Goal: Feedback & Contribution: Leave review/rating

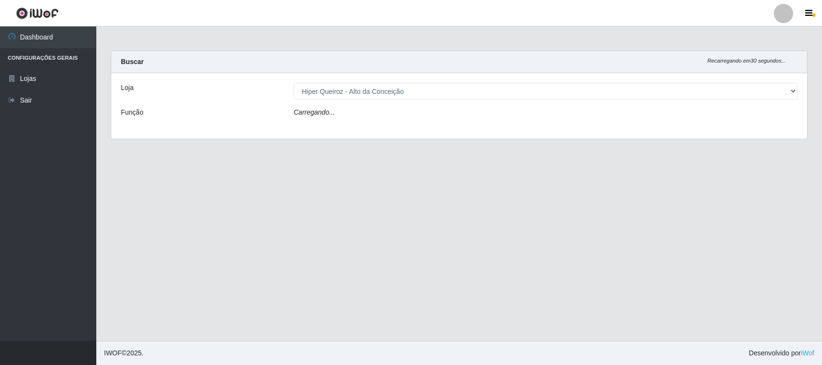
select select "515"
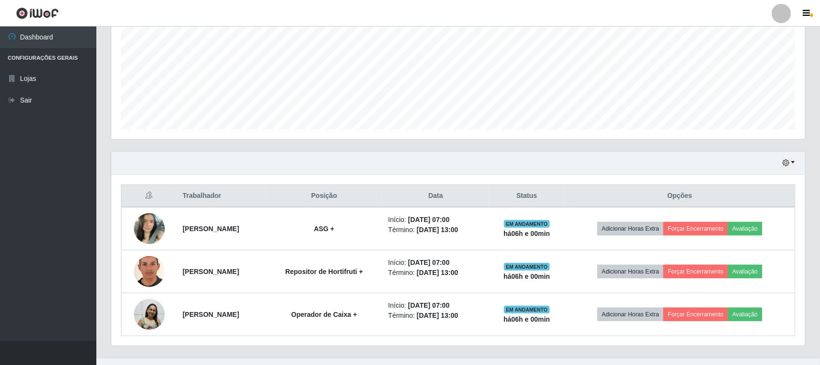
scroll to position [233, 0]
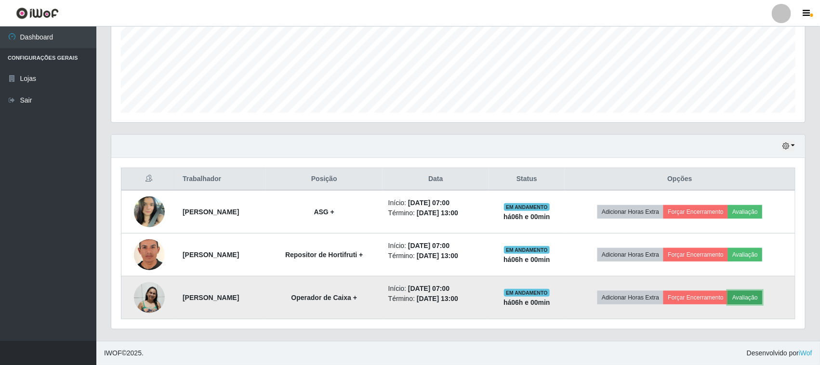
click at [761, 301] on button "Avaliação" at bounding box center [745, 297] width 34 height 13
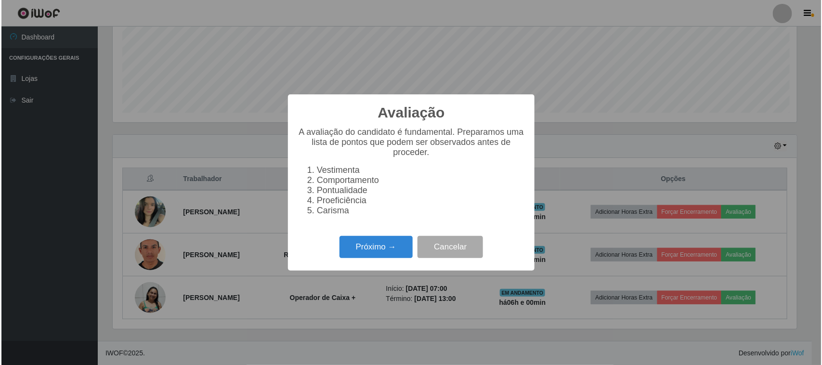
scroll to position [200, 687]
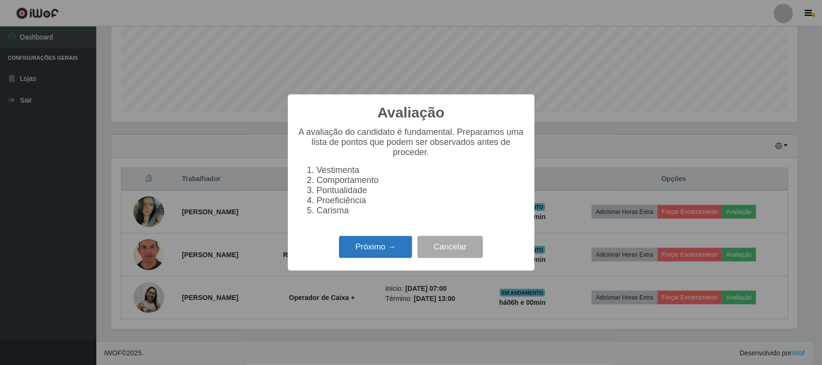
click at [379, 254] on button "Próximo →" at bounding box center [375, 247] width 73 height 23
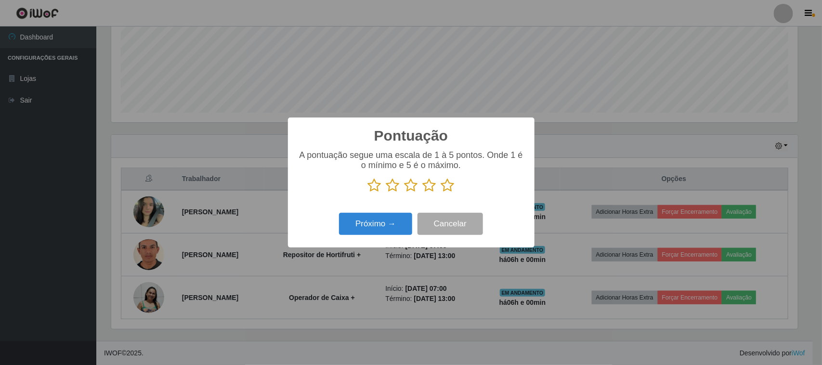
click at [451, 189] on icon at bounding box center [447, 185] width 13 height 14
click at [441, 193] on input "radio" at bounding box center [441, 193] width 0 height 0
click at [386, 232] on button "Próximo →" at bounding box center [375, 224] width 73 height 23
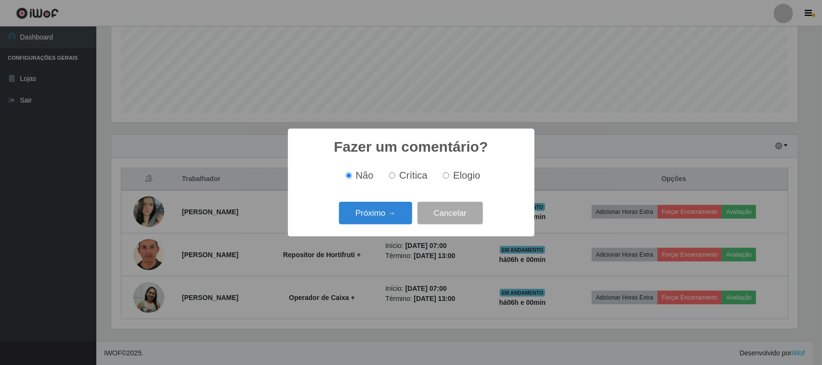
click at [444, 179] on input "Elogio" at bounding box center [446, 175] width 6 height 6
radio input "true"
click at [391, 222] on button "Próximo →" at bounding box center [375, 213] width 73 height 23
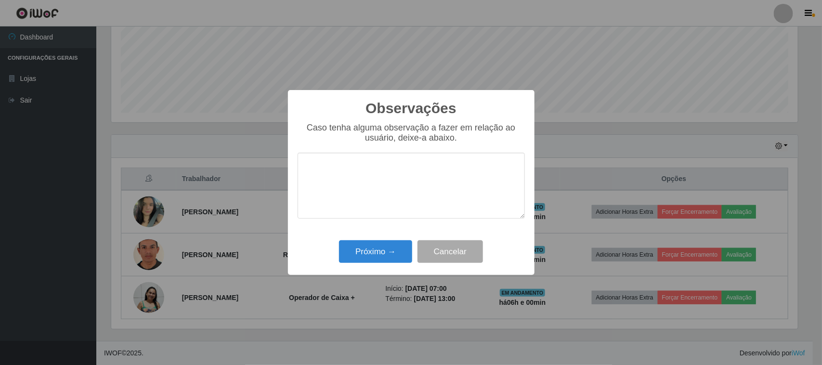
click at [383, 188] on textarea at bounding box center [411, 186] width 227 height 66
type textarea "otima operaçoes, excelente trabalho"
click at [373, 249] on button "Próximo →" at bounding box center [375, 251] width 73 height 23
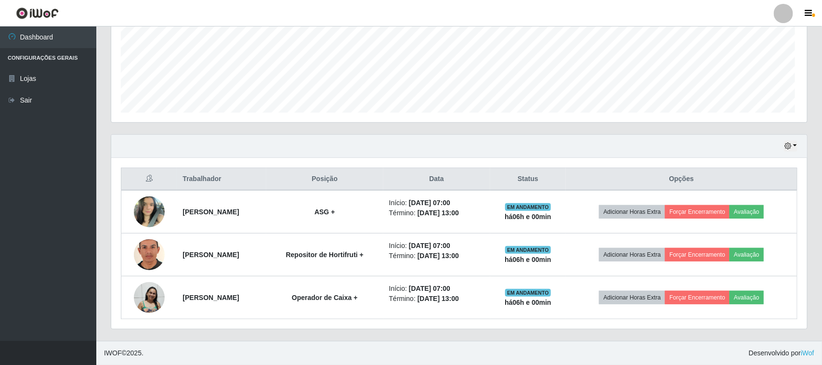
scroll to position [200, 694]
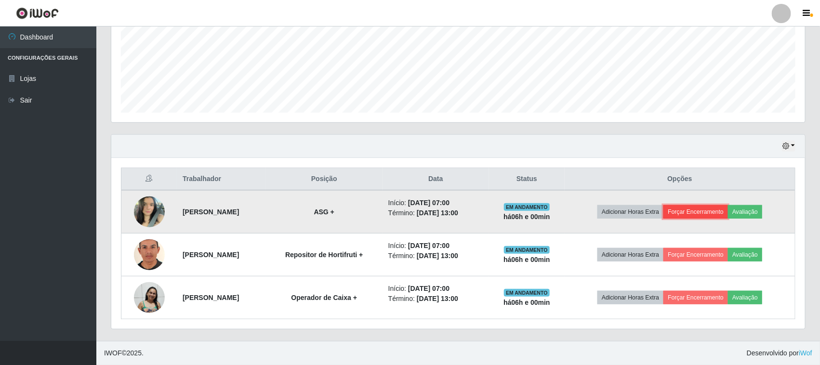
click at [696, 213] on button "Forçar Encerramento" at bounding box center [695, 211] width 65 height 13
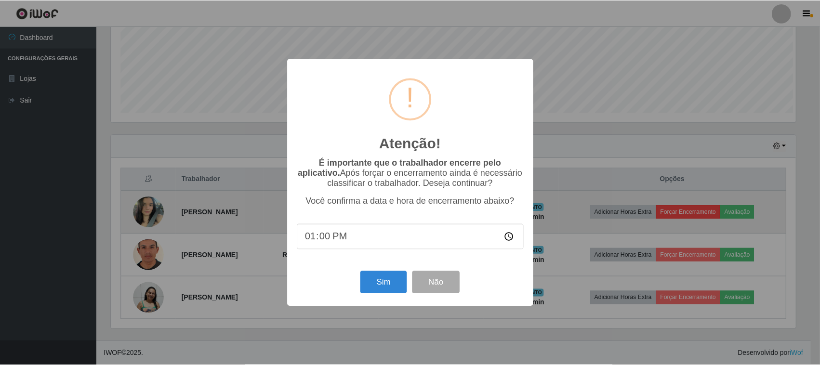
scroll to position [200, 687]
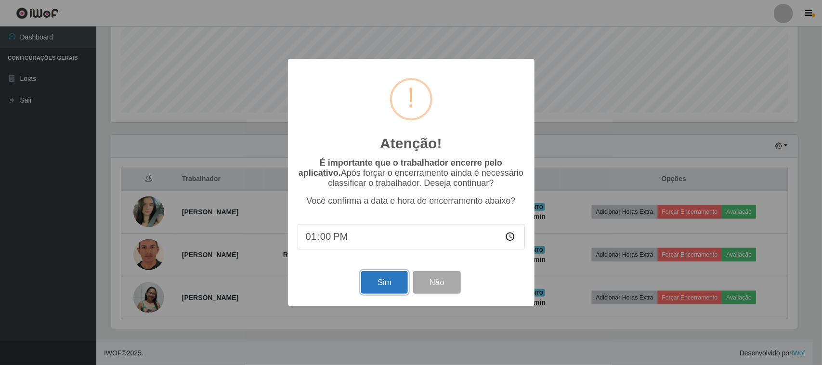
click at [395, 282] on button "Sim" at bounding box center [384, 282] width 47 height 23
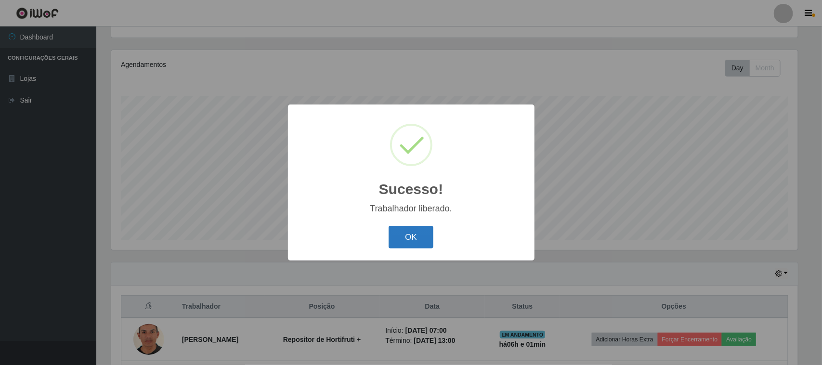
click at [410, 235] on button "OK" at bounding box center [411, 237] width 45 height 23
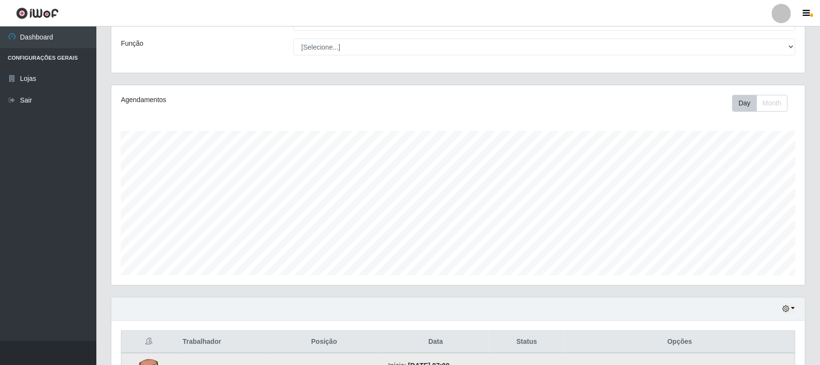
scroll to position [189, 0]
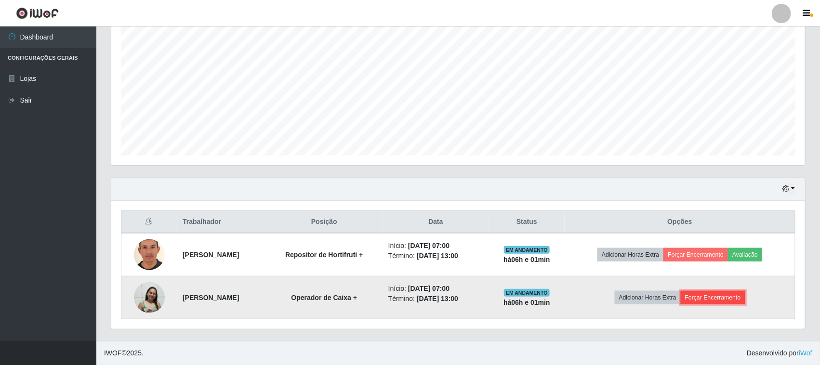
click at [716, 294] on button "Forçar Encerramento" at bounding box center [713, 297] width 65 height 13
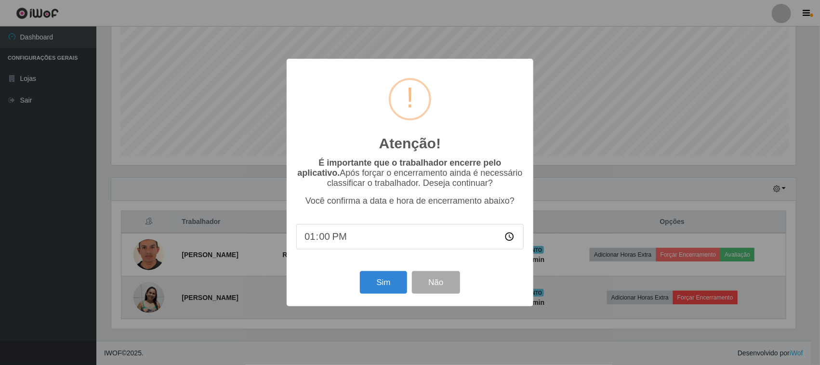
scroll to position [200, 687]
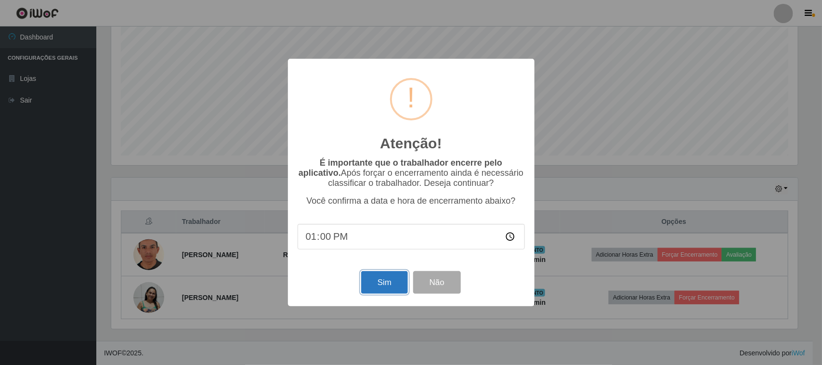
click at [377, 286] on button "Sim" at bounding box center [384, 282] width 47 height 23
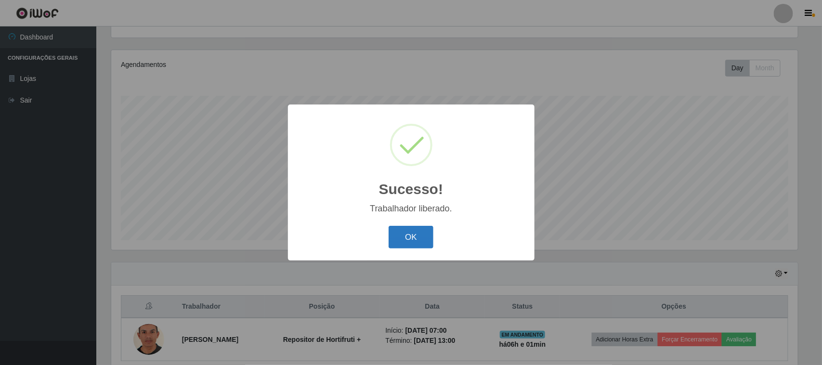
click at [407, 238] on button "OK" at bounding box center [411, 237] width 45 height 23
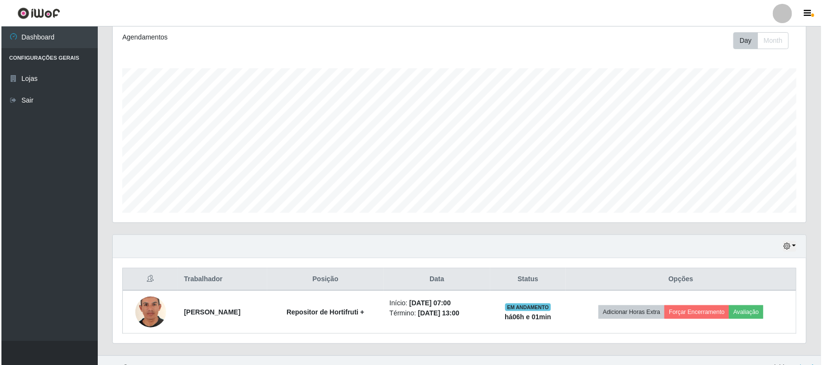
scroll to position [147, 0]
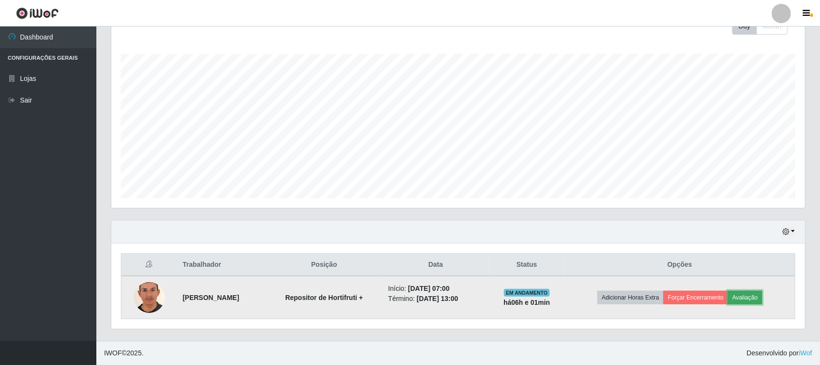
click at [757, 303] on button "Avaliação" at bounding box center [745, 297] width 34 height 13
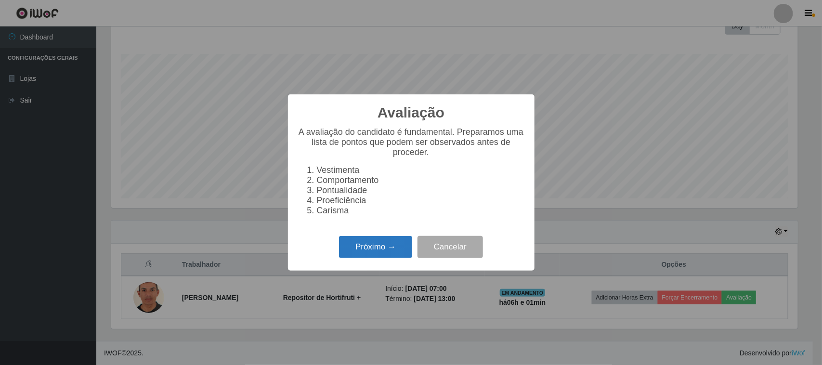
click at [393, 246] on button "Próximo →" at bounding box center [375, 247] width 73 height 23
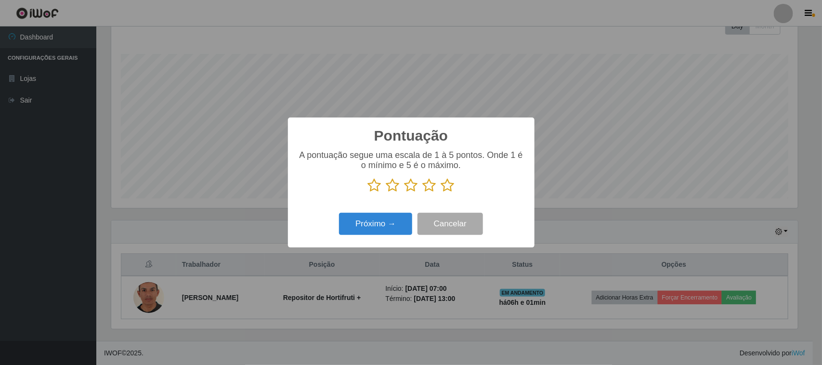
click at [442, 189] on icon at bounding box center [447, 185] width 13 height 14
click at [441, 193] on input "radio" at bounding box center [441, 193] width 0 height 0
click at [398, 220] on button "Próximo →" at bounding box center [375, 224] width 73 height 23
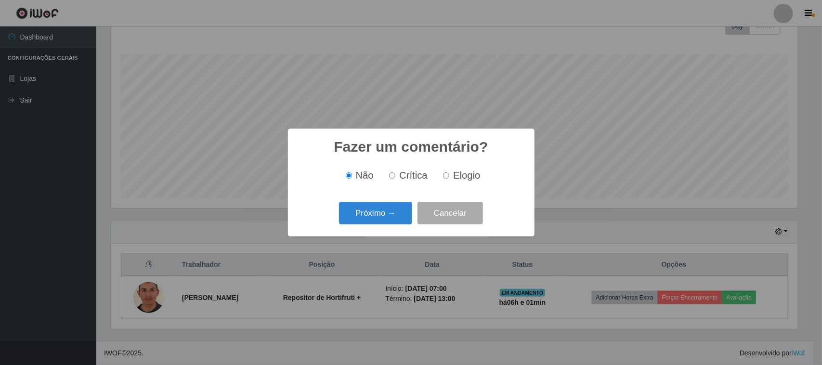
click at [459, 177] on span "Elogio" at bounding box center [466, 175] width 27 height 11
click at [450, 177] on input "Elogio" at bounding box center [446, 175] width 6 height 6
radio input "true"
click at [398, 217] on button "Próximo →" at bounding box center [375, 213] width 73 height 23
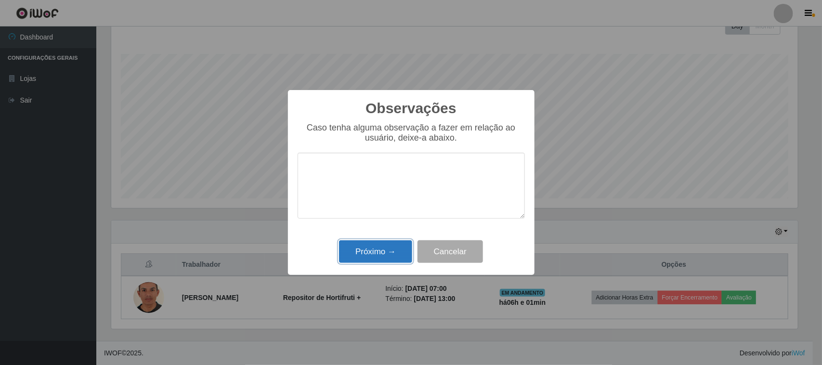
click at [385, 261] on button "Próximo →" at bounding box center [375, 251] width 73 height 23
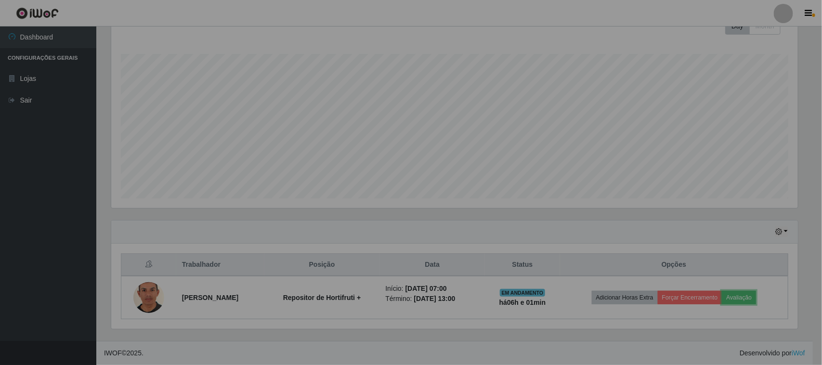
scroll to position [200, 694]
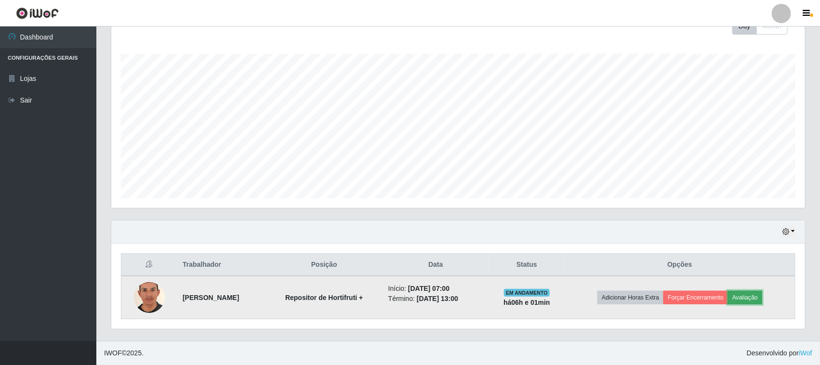
click at [754, 297] on button "Avaliação" at bounding box center [745, 297] width 34 height 13
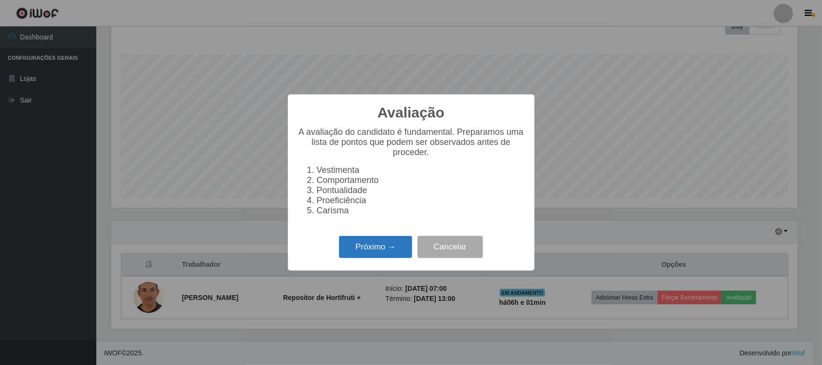
click at [376, 254] on button "Próximo →" at bounding box center [375, 247] width 73 height 23
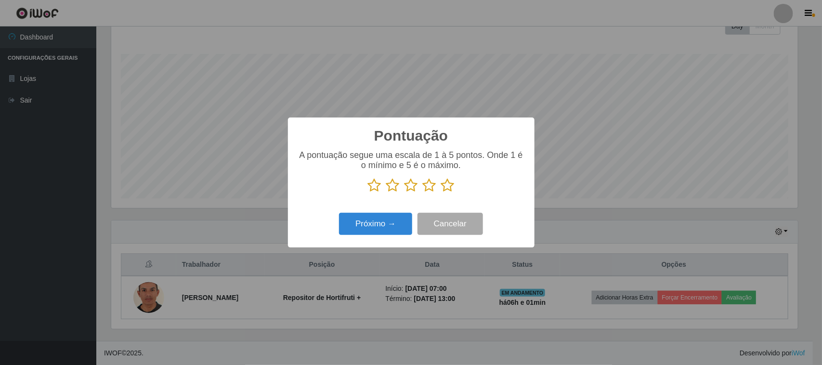
scroll to position [481582, 481094]
click at [445, 192] on icon at bounding box center [447, 185] width 13 height 14
click at [441, 193] on input "radio" at bounding box center [441, 193] width 0 height 0
click at [355, 224] on button "Próximo →" at bounding box center [375, 224] width 73 height 23
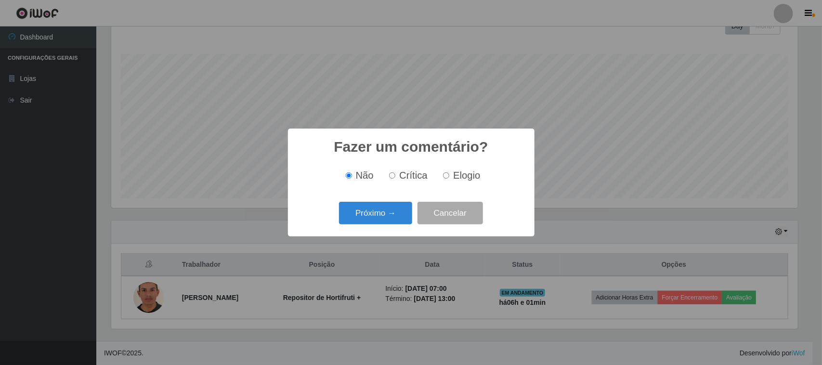
click at [456, 177] on span "Elogio" at bounding box center [466, 175] width 27 height 11
click at [450, 177] on input "Elogio" at bounding box center [446, 175] width 6 height 6
radio input "true"
click at [379, 216] on button "Próximo →" at bounding box center [375, 213] width 73 height 23
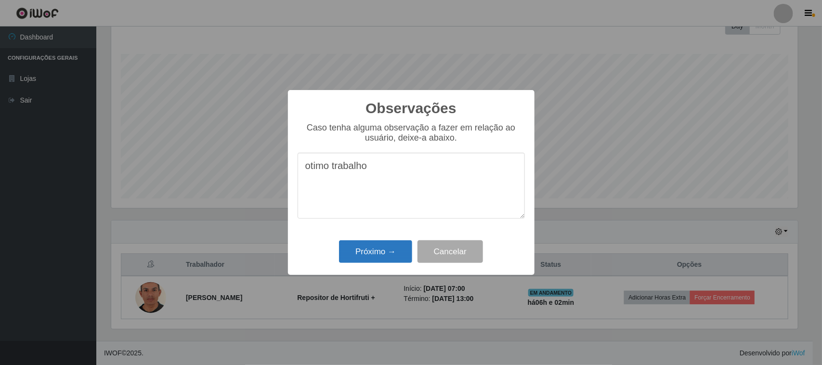
type textarea "otimo trabalho"
click at [355, 251] on button "Próximo →" at bounding box center [375, 251] width 73 height 23
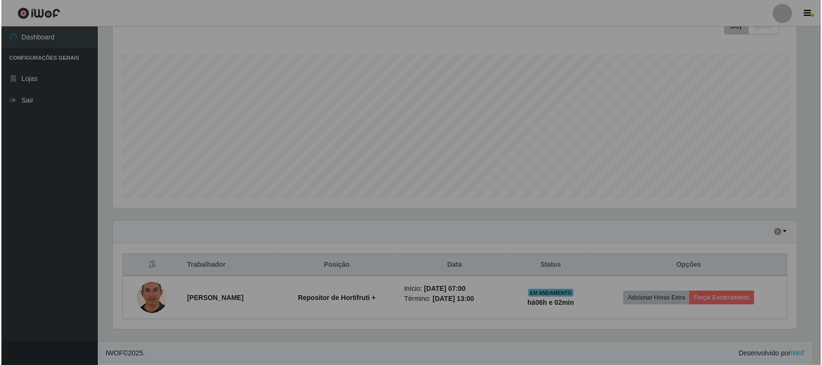
scroll to position [200, 694]
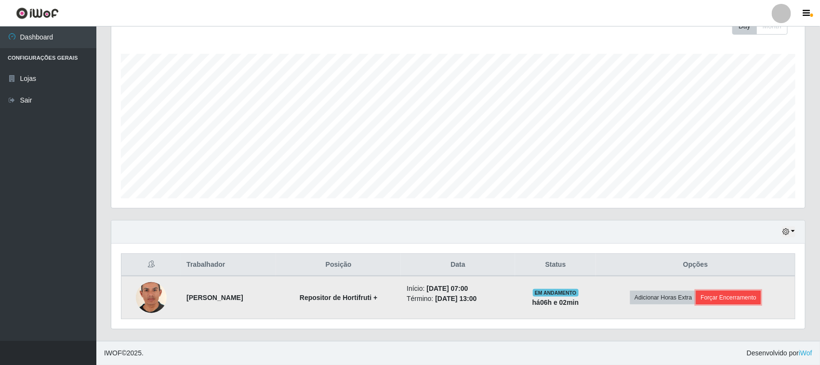
click at [721, 302] on button "Forçar Encerramento" at bounding box center [728, 297] width 65 height 13
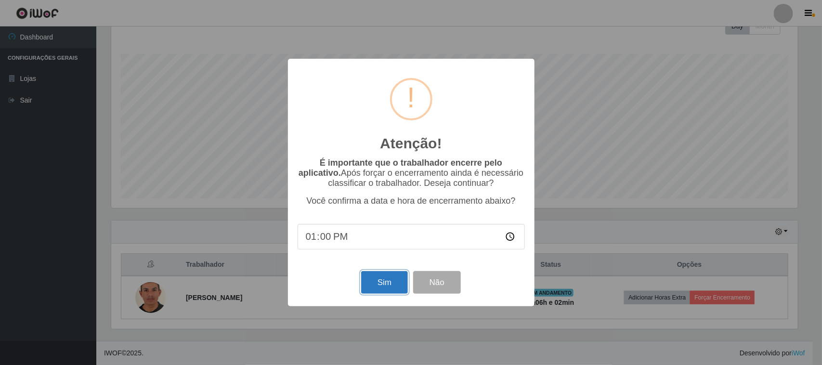
click at [383, 282] on button "Sim" at bounding box center [384, 282] width 47 height 23
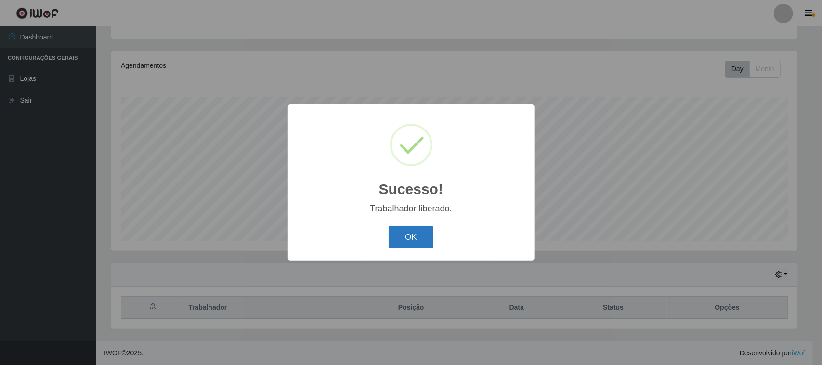
click at [419, 242] on button "OK" at bounding box center [411, 237] width 45 height 23
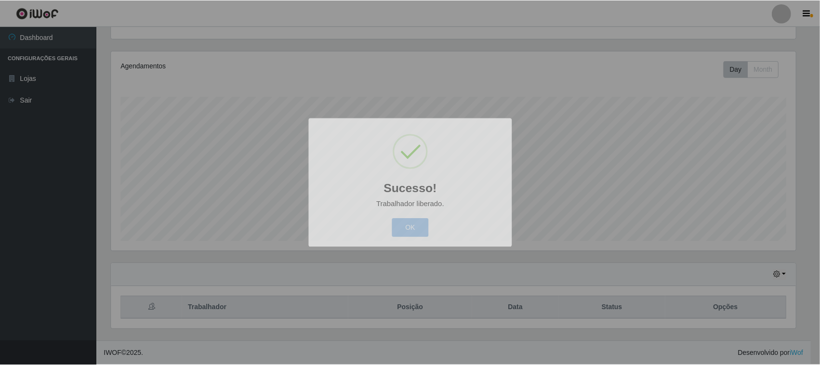
scroll to position [200, 694]
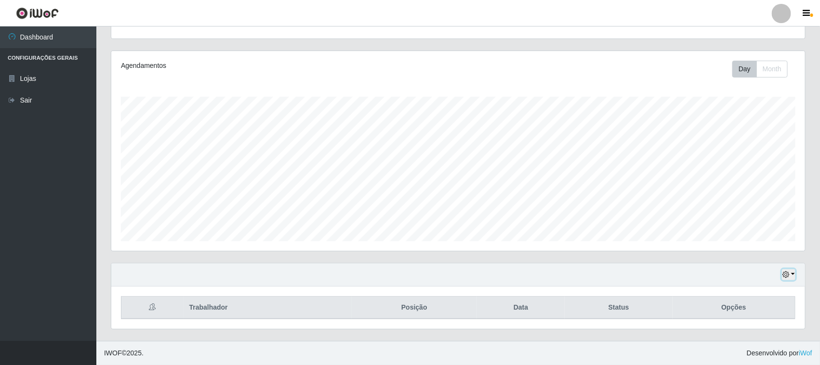
click at [790, 270] on button "button" at bounding box center [788, 274] width 13 height 11
click at [755, 220] on button "3 dias" at bounding box center [756, 218] width 76 height 20
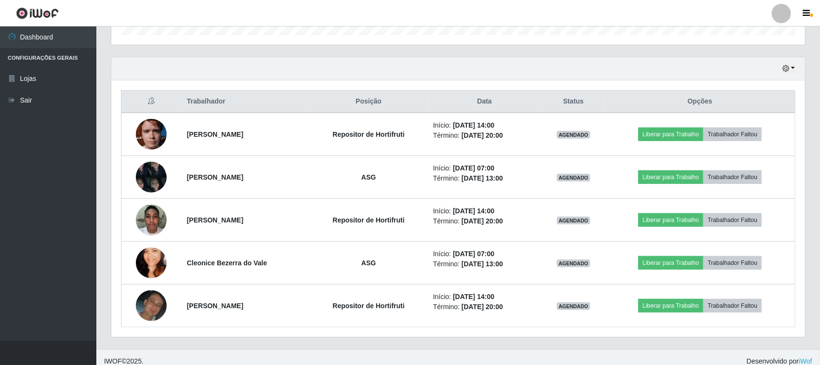
scroll to position [318, 0]
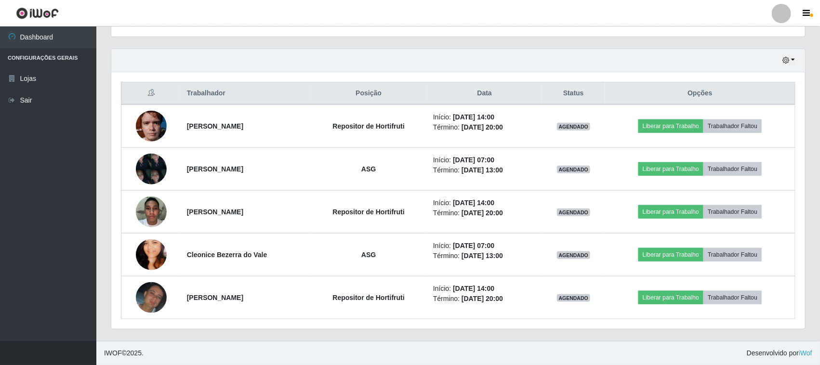
click at [788, 66] on div "Hoje 1 dia 3 dias 1 Semana Não encerrados" at bounding box center [458, 60] width 694 height 23
